Goal: Check status

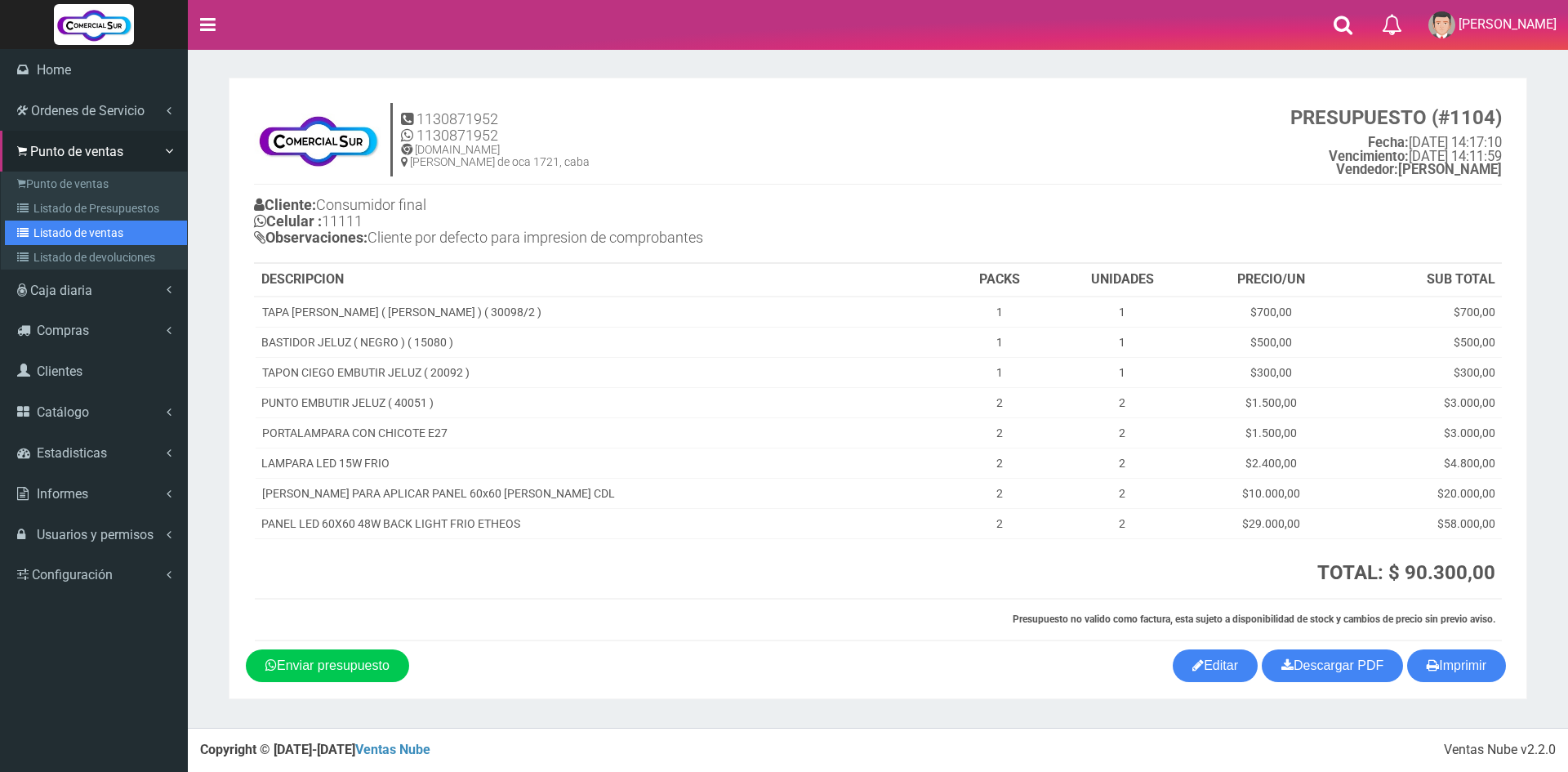
drag, startPoint x: 86, startPoint y: 226, endPoint x: 164, endPoint y: 240, distance: 79.2
click at [86, 227] on link "Listado de ventas" at bounding box center [96, 233] width 183 height 24
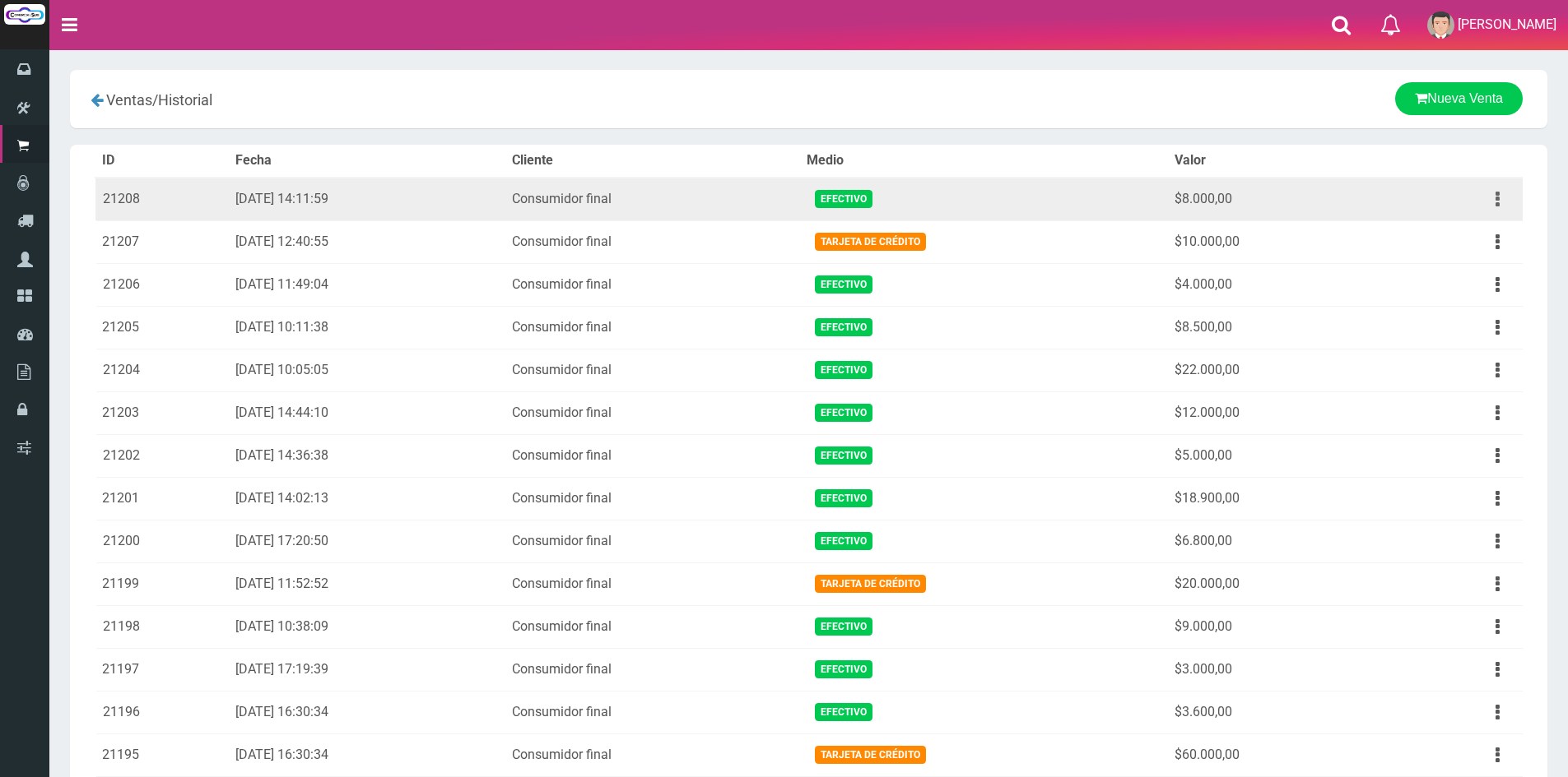
click at [1486, 192] on button "button" at bounding box center [1497, 199] width 37 height 29
click at [1459, 232] on link "Ver" at bounding box center [1450, 239] width 130 height 36
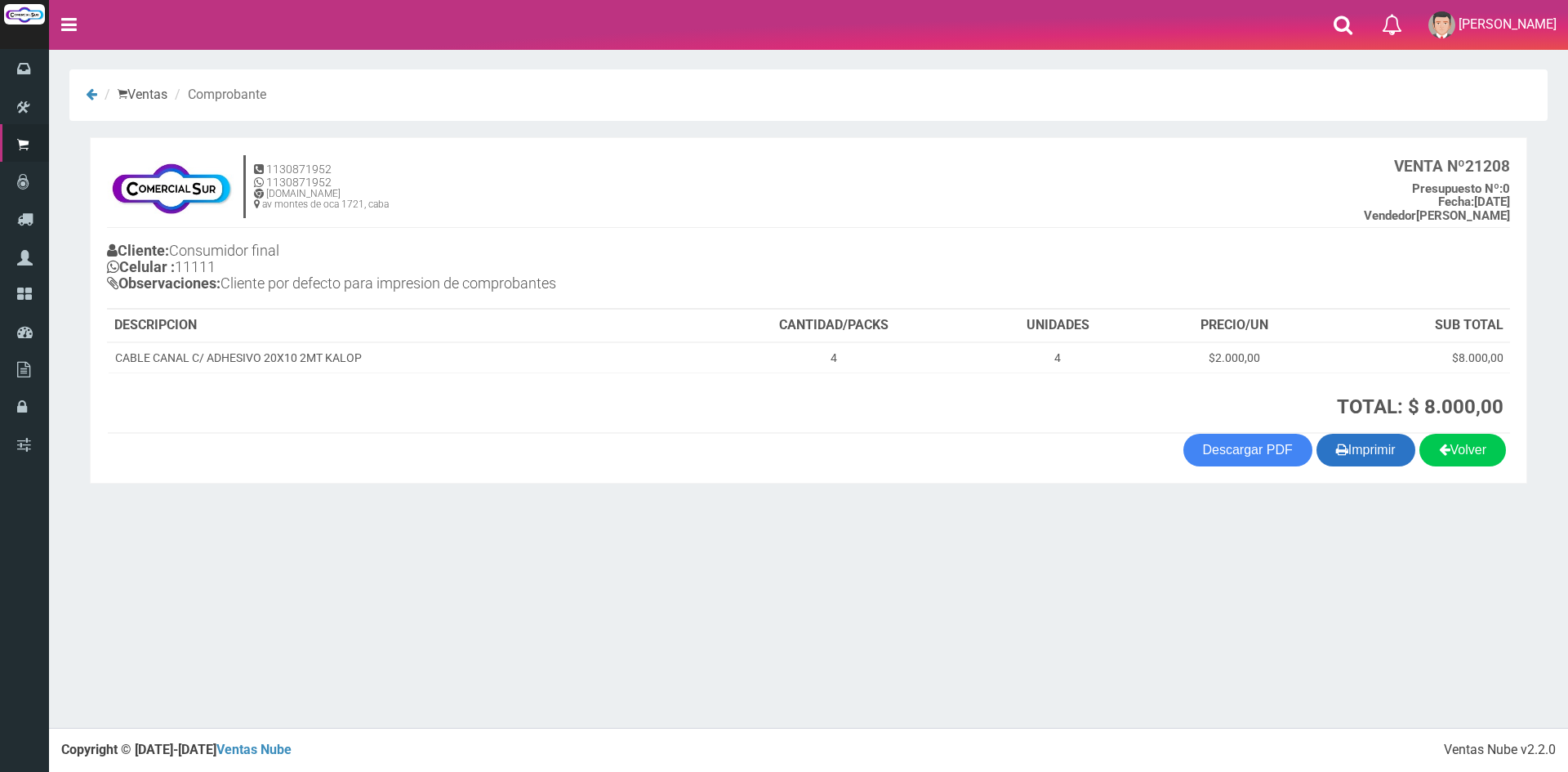
click at [1376, 444] on button "Imprimir" at bounding box center [1366, 451] width 99 height 33
